Goal: Task Accomplishment & Management: Use online tool/utility

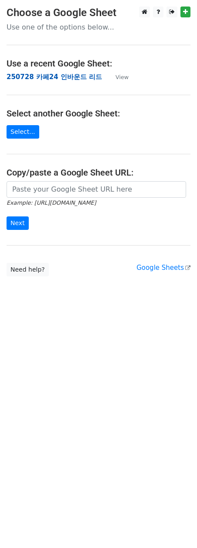
click at [23, 75] on strong "250728 카페24 인바운드 리드" at bounding box center [54, 77] width 95 height 8
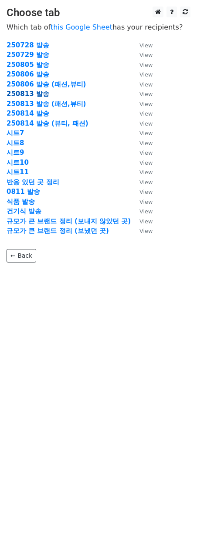
click at [40, 92] on strong "250813 발송" at bounding box center [28, 94] width 43 height 8
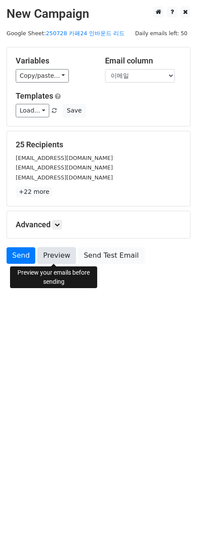
click at [53, 257] on link "Preview" at bounding box center [56, 255] width 38 height 17
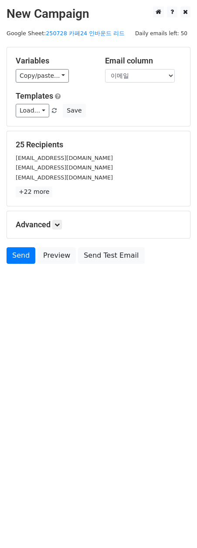
click at [19, 246] on form "Variables Copy/paste... {{`}} {{그룹}} {{회사명}} {{회사 규모}} {{유입 경로}} {{웹사이트}} {{플랜}…" at bounding box center [98, 157] width 183 height 221
click at [18, 251] on link "Send" at bounding box center [21, 255] width 29 height 17
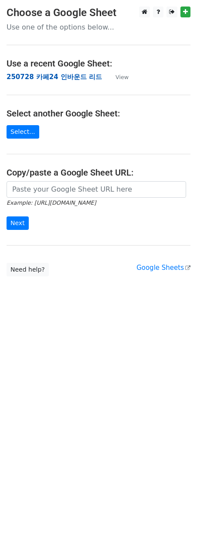
click at [52, 75] on strong "250728 카페24 인바운드 리드" at bounding box center [54, 77] width 95 height 8
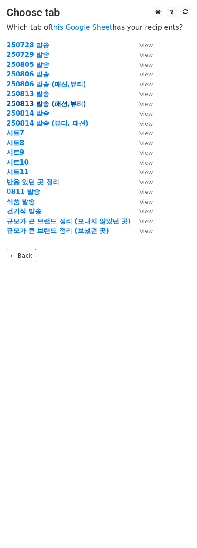
click at [33, 102] on strong "250813 발송 (패션,뷰티)" at bounding box center [46, 104] width 79 height 8
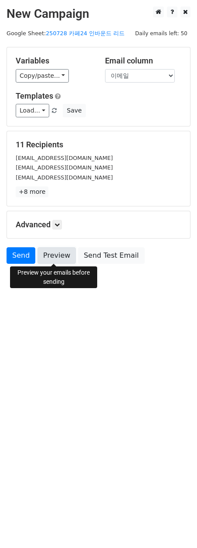
click at [51, 251] on link "Preview" at bounding box center [56, 255] width 38 height 17
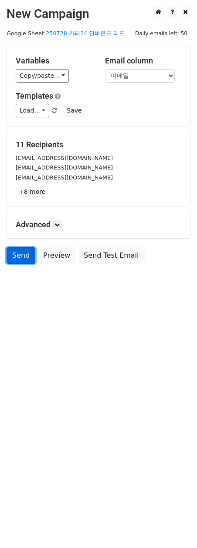
click at [18, 257] on link "Send" at bounding box center [21, 255] width 29 height 17
